Goal: Task Accomplishment & Management: Manage account settings

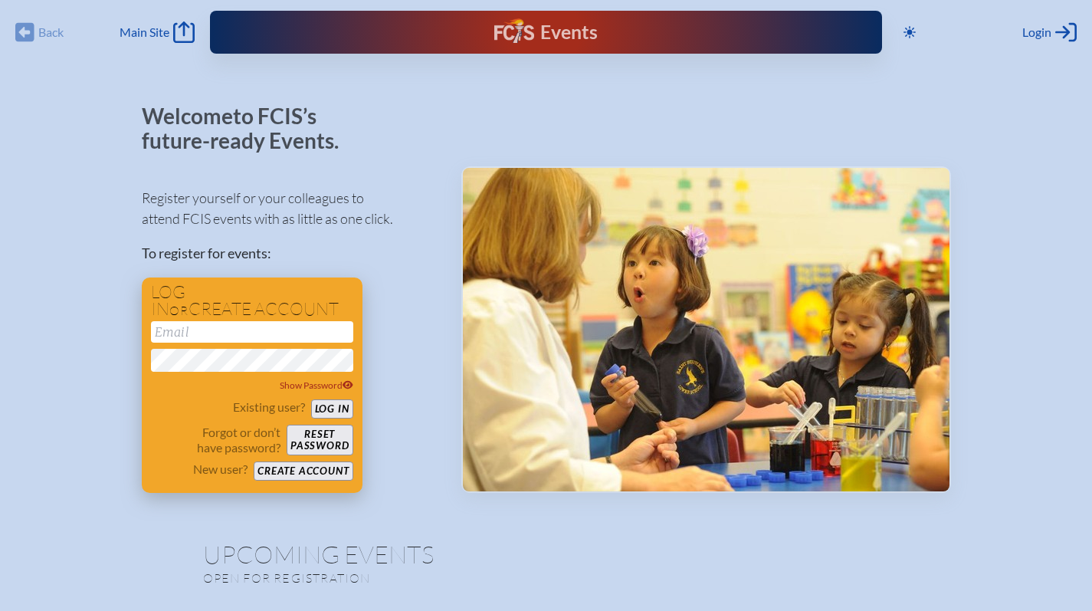
type input "[EMAIL_ADDRESS][DOMAIN_NAME]"
click at [331, 409] on button "Log in" at bounding box center [332, 408] width 42 height 19
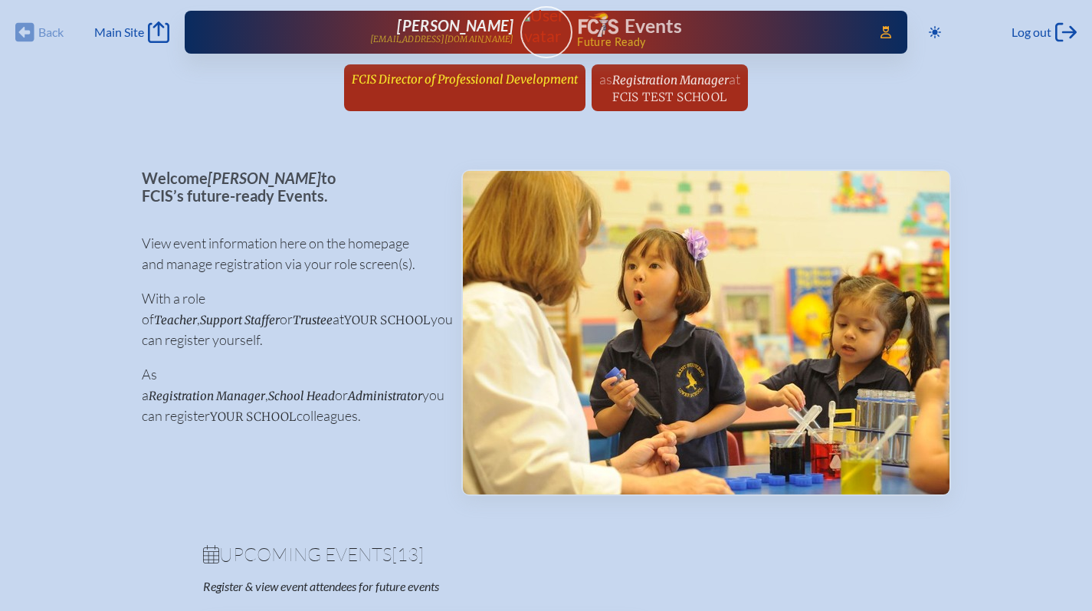
click at [463, 84] on span "FCIS Director of Professional Development" at bounding box center [465, 79] width 226 height 15
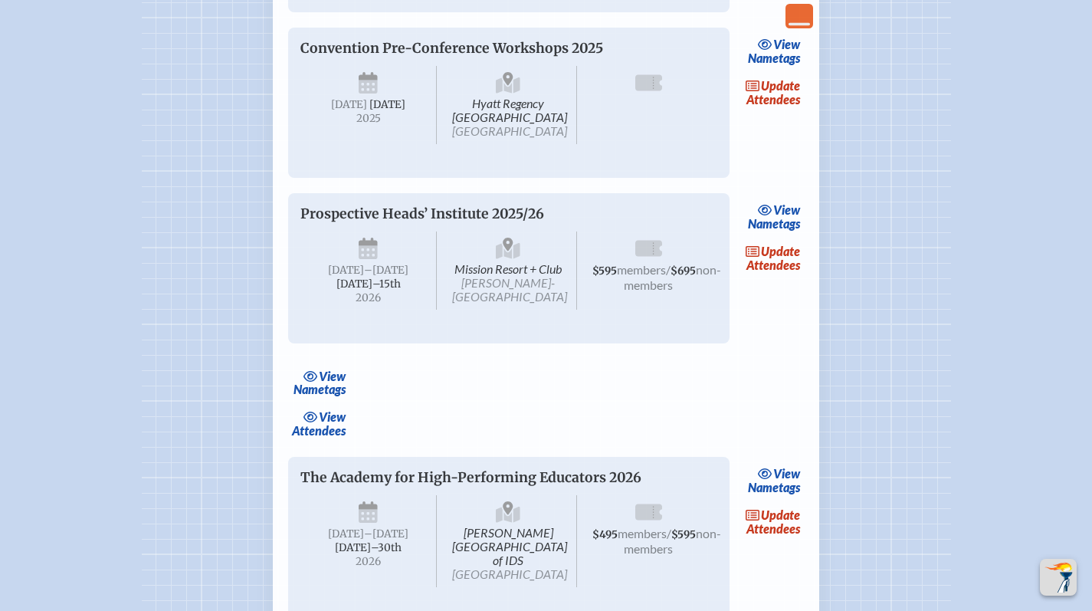
scroll to position [1841, 0]
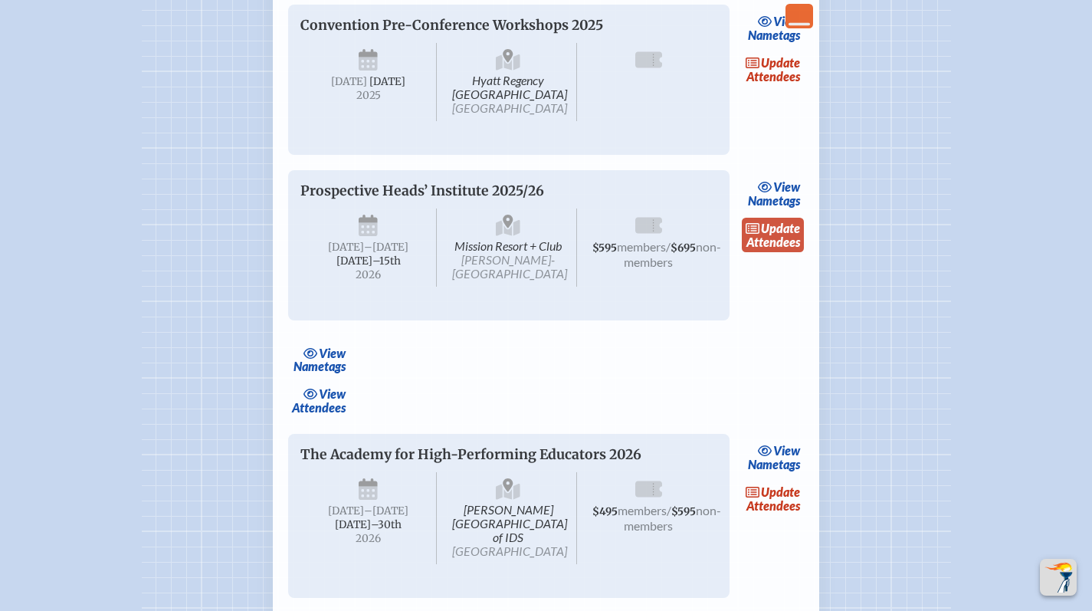
click at [768, 235] on span "update" at bounding box center [780, 228] width 39 height 15
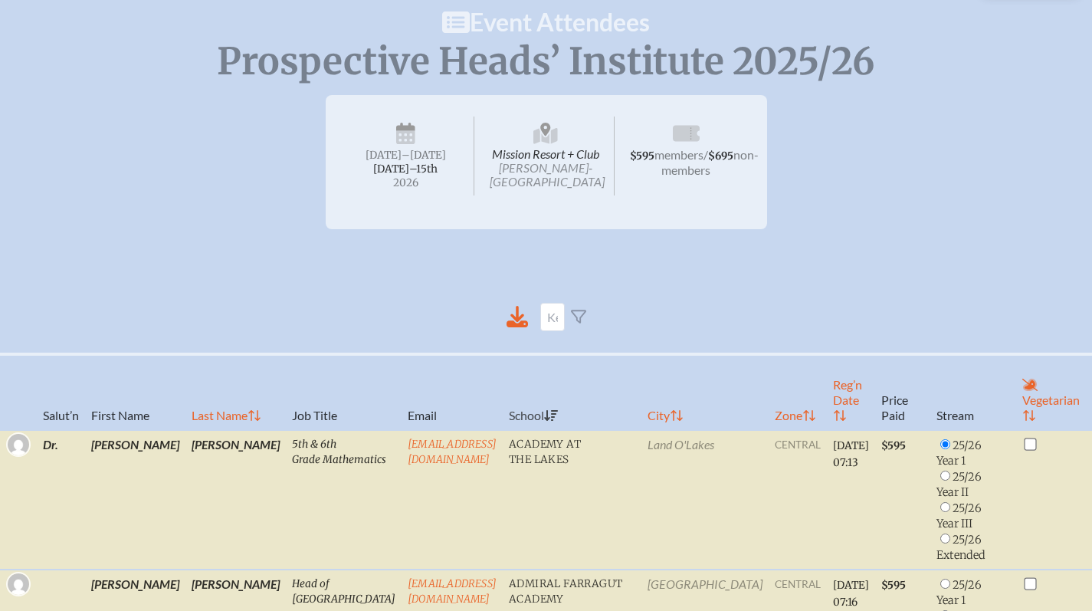
scroll to position [148, 0]
click at [521, 311] on icon at bounding box center [517, 315] width 21 height 21
click at [729, 45] on span "Prospective Heads’ Institute 2025/26" at bounding box center [546, 61] width 659 height 46
